Goal: Check status: Check status

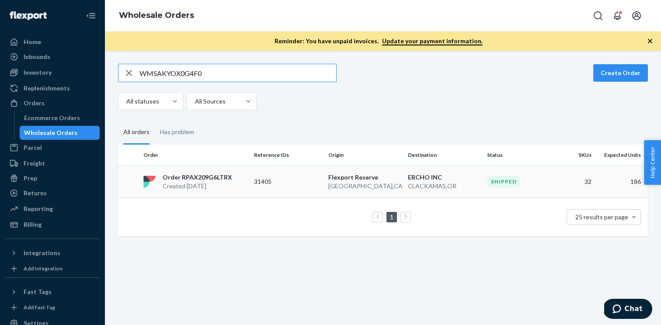
type input "WMSAKYOX0G4F0"
click at [225, 180] on p "Order RPAX209G6LTRX" at bounding box center [198, 177] width 70 height 9
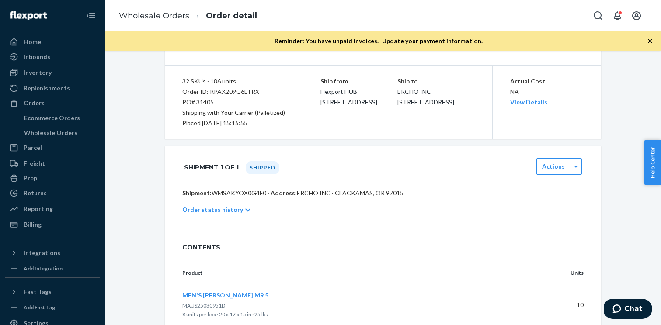
scroll to position [74, 0]
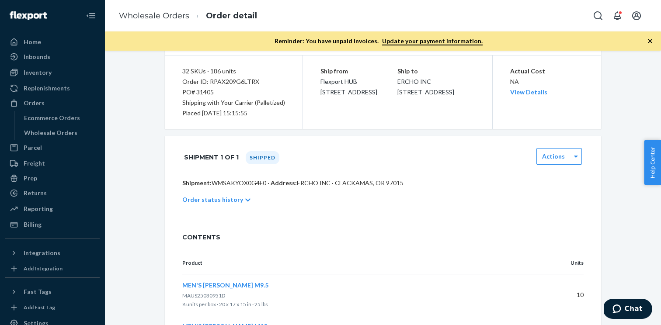
click at [256, 199] on div "Order status history" at bounding box center [383, 200] width 402 height 24
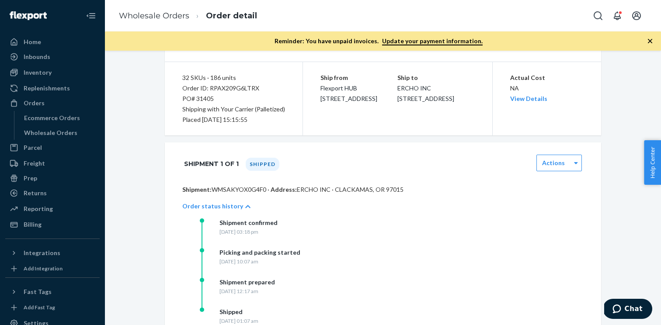
scroll to position [59, 0]
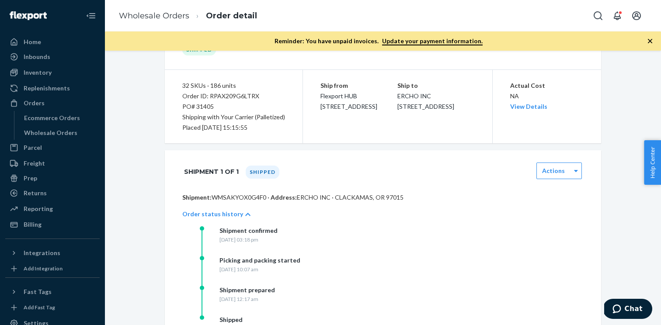
click at [206, 108] on div "PO# 31405" at bounding box center [233, 106] width 103 height 10
copy div "31405"
click at [247, 200] on p "Shipment: WMSAKYOX0G4F0 · Address: ERCHO INC · CLACKAMAS, OR 97015" at bounding box center [383, 197] width 402 height 9
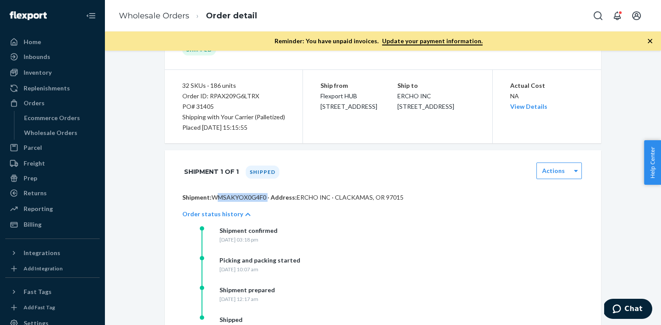
copy p "WMSAKYOX0G4F0"
click at [80, 133] on div "Wholesale Orders" at bounding box center [60, 133] width 79 height 12
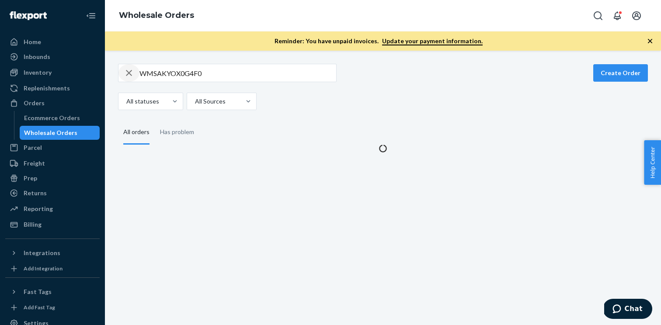
click at [128, 73] on icon "button" at bounding box center [129, 72] width 10 height 17
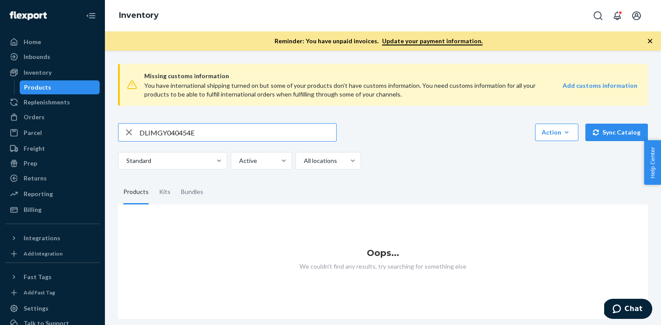
click at [272, 136] on input "DLIMGY040454E" at bounding box center [238, 132] width 197 height 17
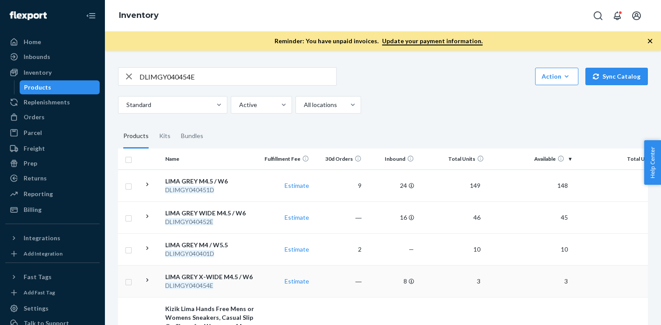
click at [148, 280] on icon at bounding box center [148, 280] width 2 height 3
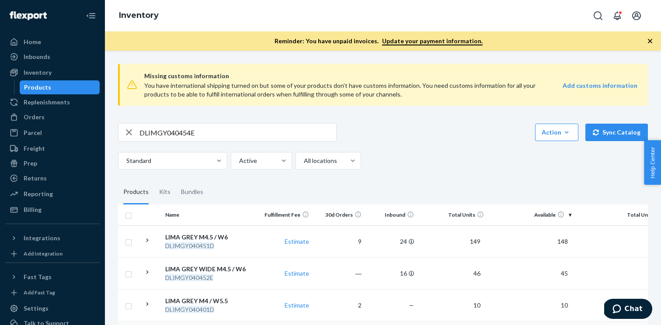
click at [184, 131] on input "DLIMGY040454E" at bounding box center [238, 132] width 197 height 17
paste input "T050652"
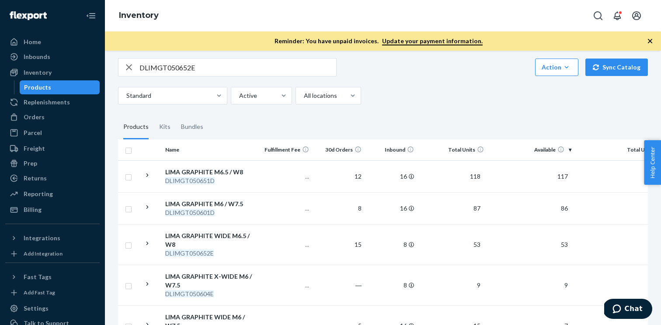
scroll to position [66, 0]
click at [146, 242] on icon at bounding box center [147, 243] width 8 height 8
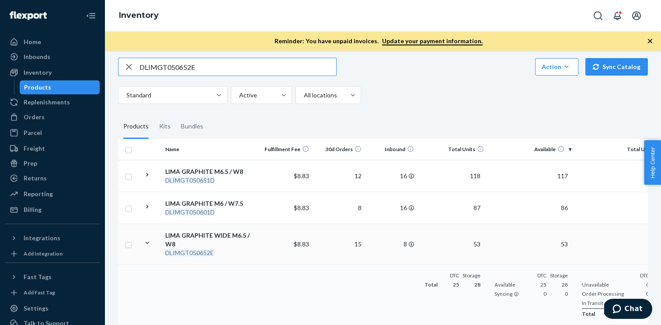
click at [196, 67] on input "DLIMGT050652E" at bounding box center [238, 66] width 197 height 17
paste input "BK020504"
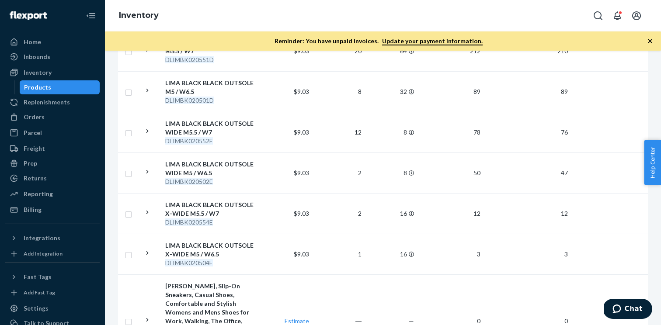
scroll to position [224, 0]
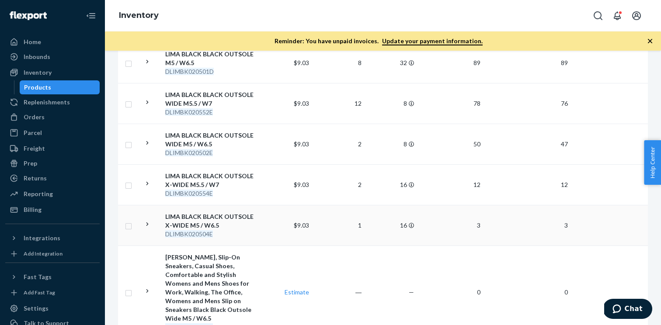
click at [145, 224] on icon at bounding box center [147, 224] width 8 height 8
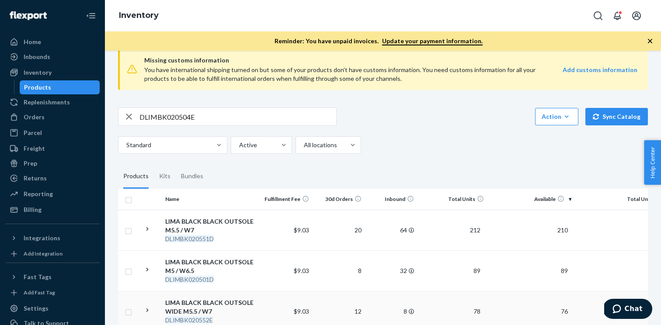
scroll to position [0, 0]
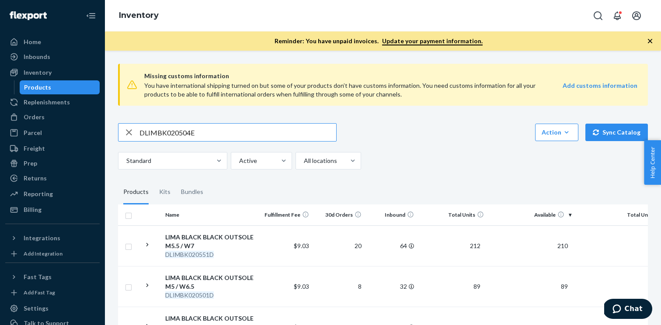
click at [200, 133] on input "DLIMBK020504E" at bounding box center [238, 132] width 197 height 17
paste input "MATH25051102"
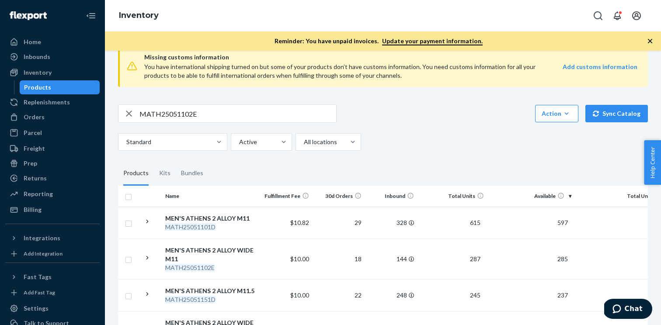
scroll to position [20, 0]
click at [148, 257] on icon at bounding box center [147, 257] width 8 height 8
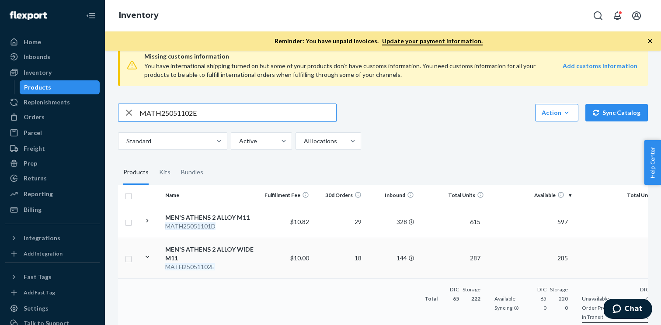
click at [177, 114] on input "MATH25051102E" at bounding box center [238, 112] width 197 height 17
paste input "DLIMMB040904"
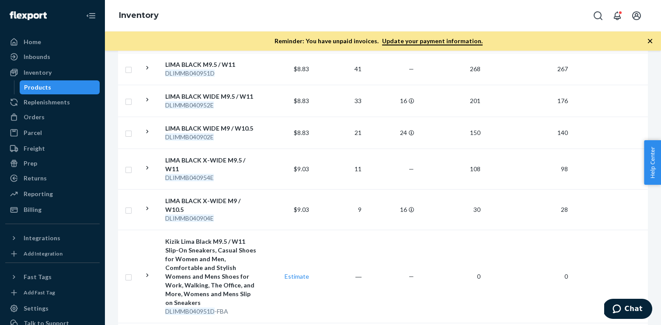
scroll to position [210, 0]
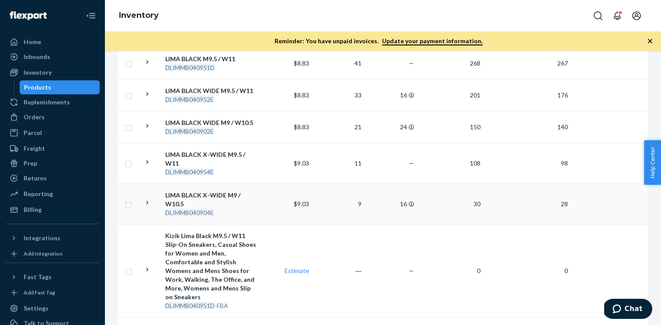
click at [148, 201] on icon at bounding box center [147, 203] width 8 height 8
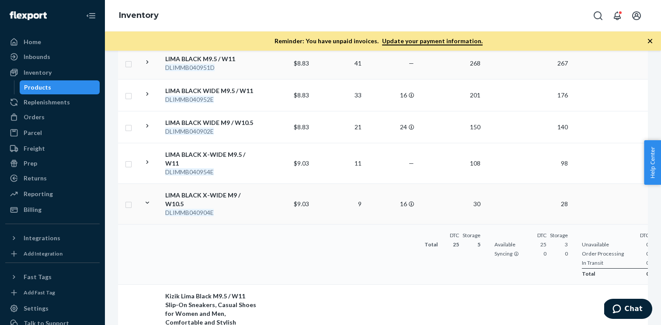
scroll to position [0, 0]
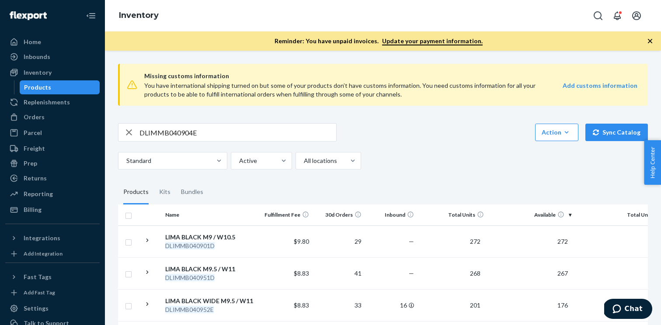
click at [172, 131] on input "DLIMMB040904E" at bounding box center [238, 132] width 197 height 17
paste input "LATH25080201Y"
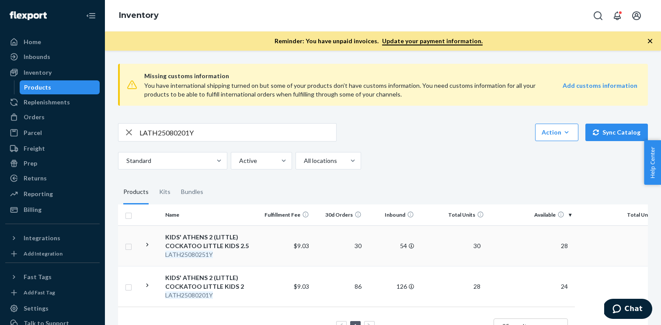
scroll to position [29, 0]
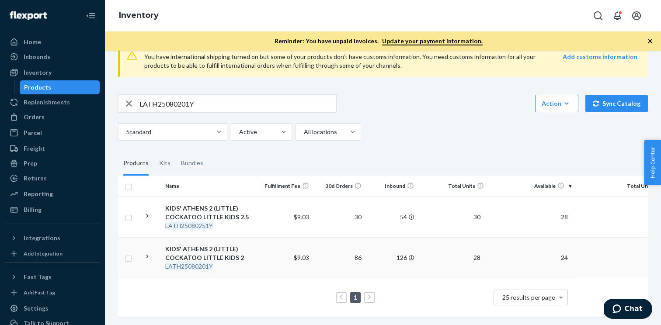
click at [145, 256] on icon at bounding box center [147, 257] width 8 height 8
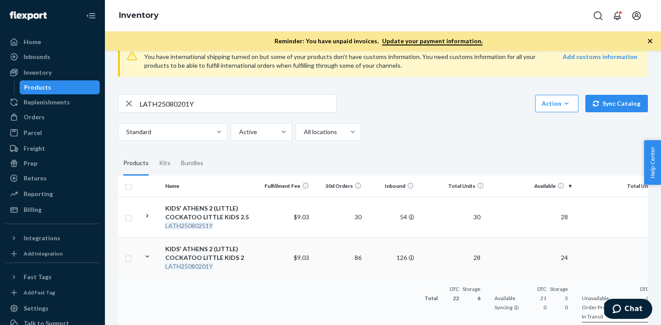
click at [202, 104] on input "LATH25080201Y" at bounding box center [238, 103] width 197 height 17
paste input "MATH25121001D"
type input "MATH25121001D"
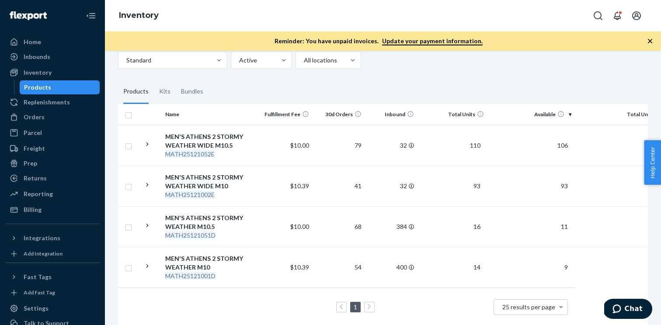
scroll to position [102, 0]
click at [147, 264] on icon at bounding box center [147, 265] width 8 height 8
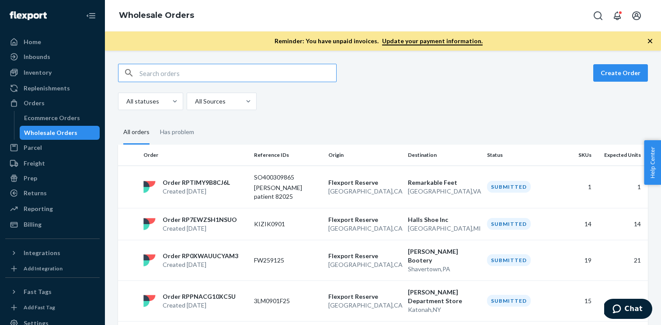
paste input "WMSAKYOX0G4F0"
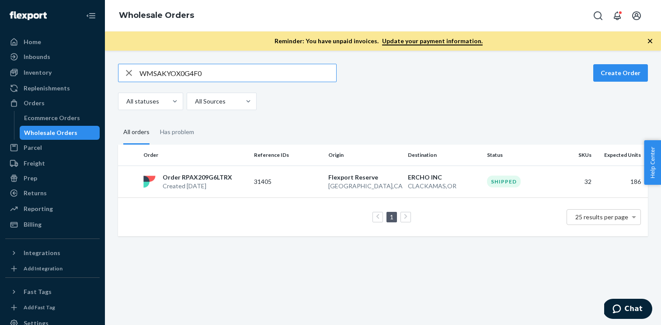
type input "WMSAKYOX0G4F0"
click at [125, 74] on icon "button" at bounding box center [129, 72] width 10 height 17
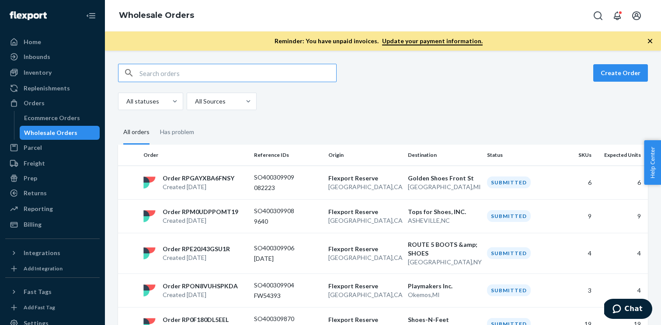
paste input "95260"
type input "95260"
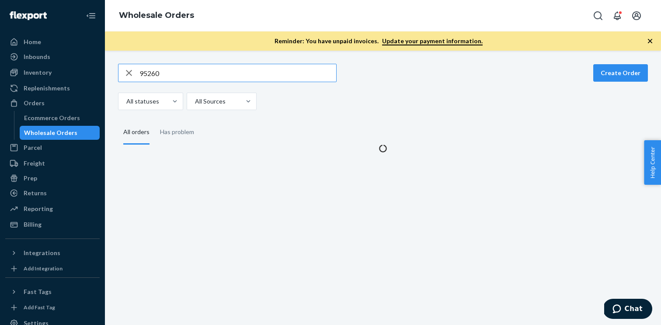
click at [147, 74] on input "95260" at bounding box center [238, 72] width 197 height 17
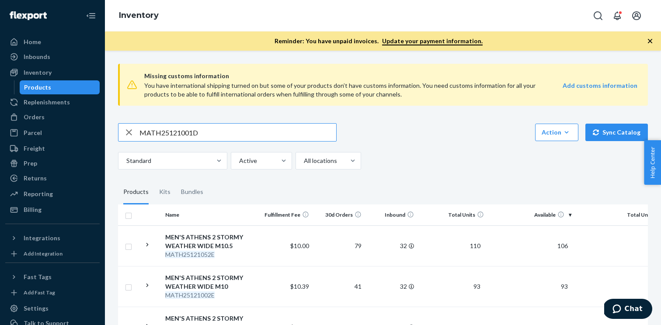
click at [184, 126] on input "MATH25121001D" at bounding box center [238, 132] width 197 height 17
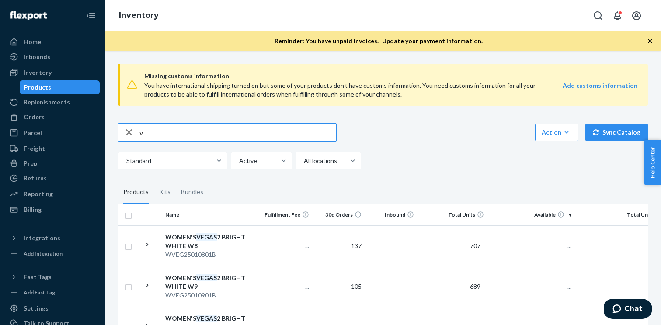
click at [177, 134] on input "v" at bounding box center [238, 132] width 197 height 17
paste input "DLIMBK020854E"
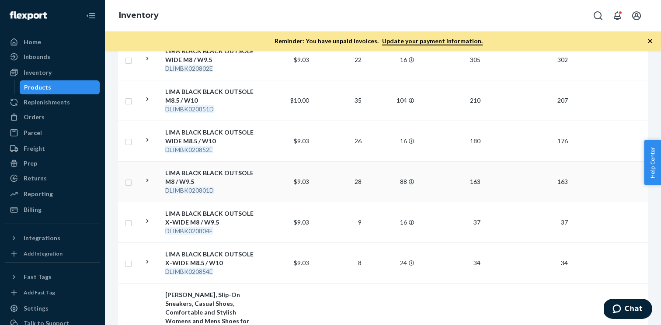
scroll to position [187, 0]
click at [149, 259] on icon at bounding box center [147, 261] width 8 height 8
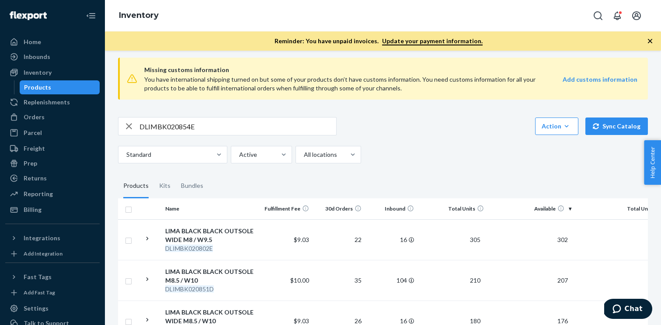
scroll to position [0, 0]
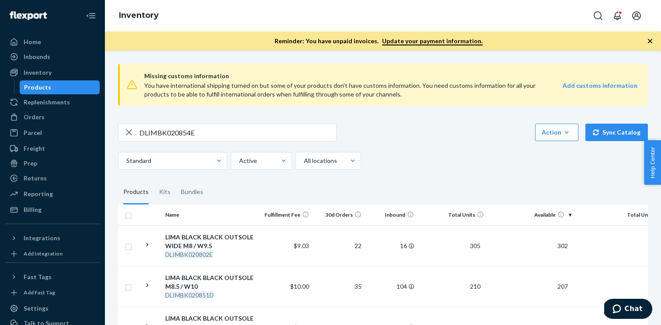
click at [209, 133] on input "DLIMBK020854E" at bounding box center [238, 132] width 197 height 17
paste input "LATH25070101Y"
type input "LATH25070101Y"
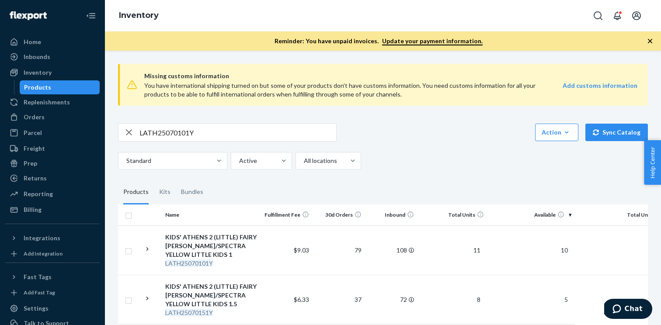
scroll to position [46, 0]
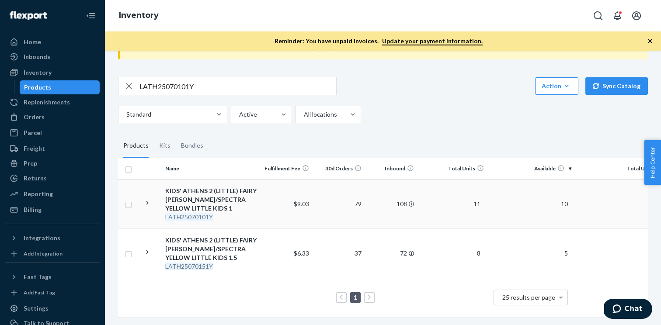
click at [148, 203] on icon at bounding box center [147, 203] width 8 height 8
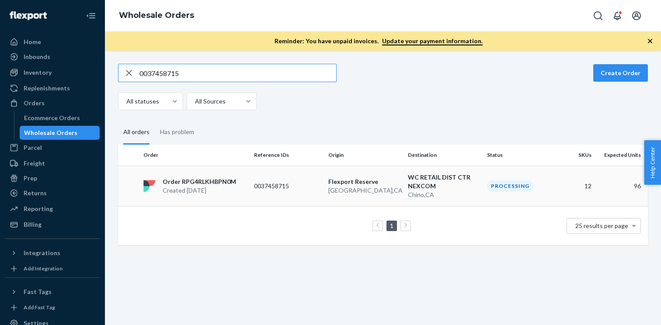
type input "0037458715"
click at [236, 185] on div "Order RPG4RLKHBPN0M Created [DATE]" at bounding box center [195, 186] width 111 height 17
